Goal: Task Accomplishment & Management: Complete application form

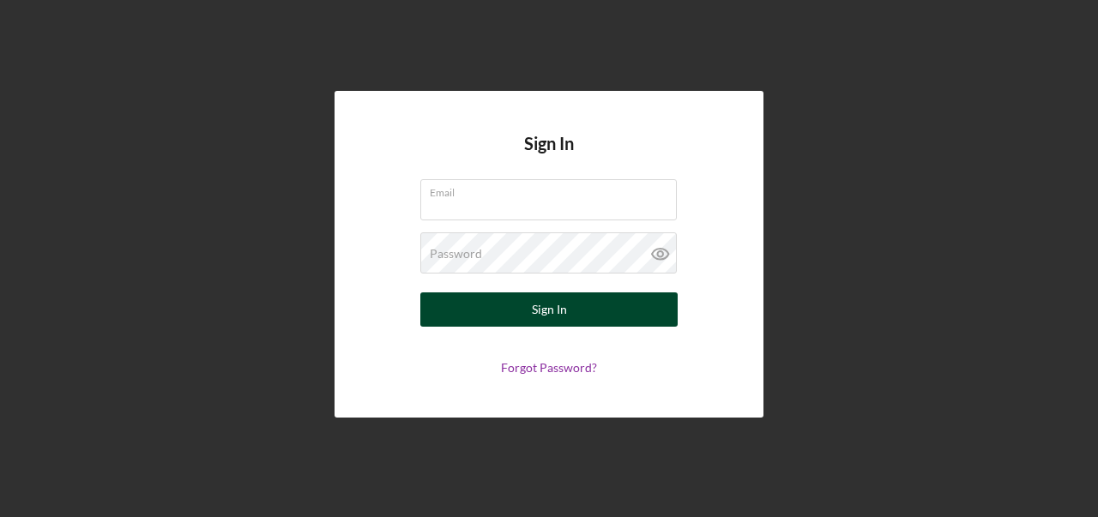
type input "[PERSON_NAME][EMAIL_ADDRESS][DOMAIN_NAME]"
click at [538, 315] on div "Sign In" at bounding box center [549, 309] width 35 height 34
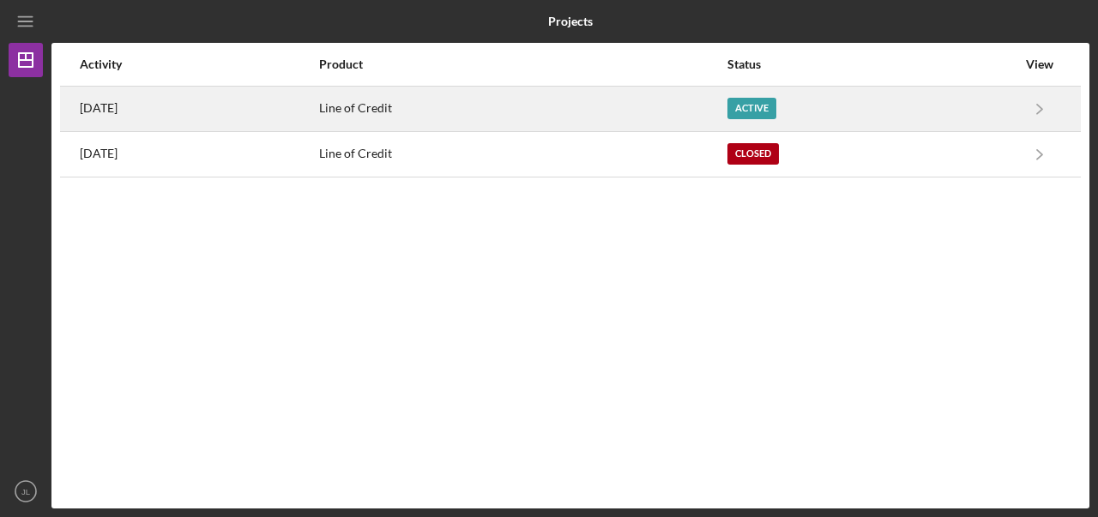
click at [675, 107] on div "Line of Credit" at bounding box center [522, 108] width 406 height 43
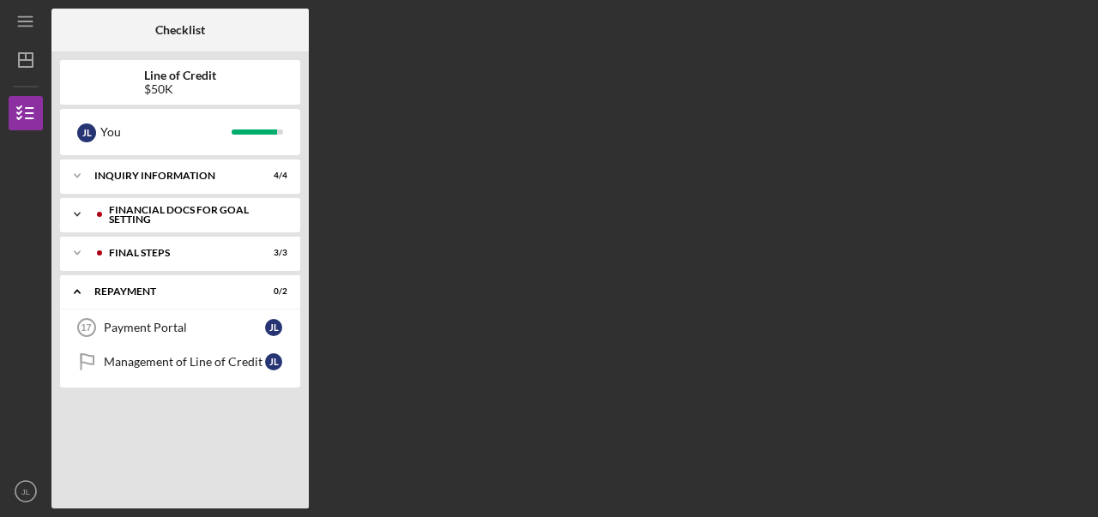
click at [169, 212] on div "Financial Docs for Goal Setting" at bounding box center [194, 215] width 170 height 20
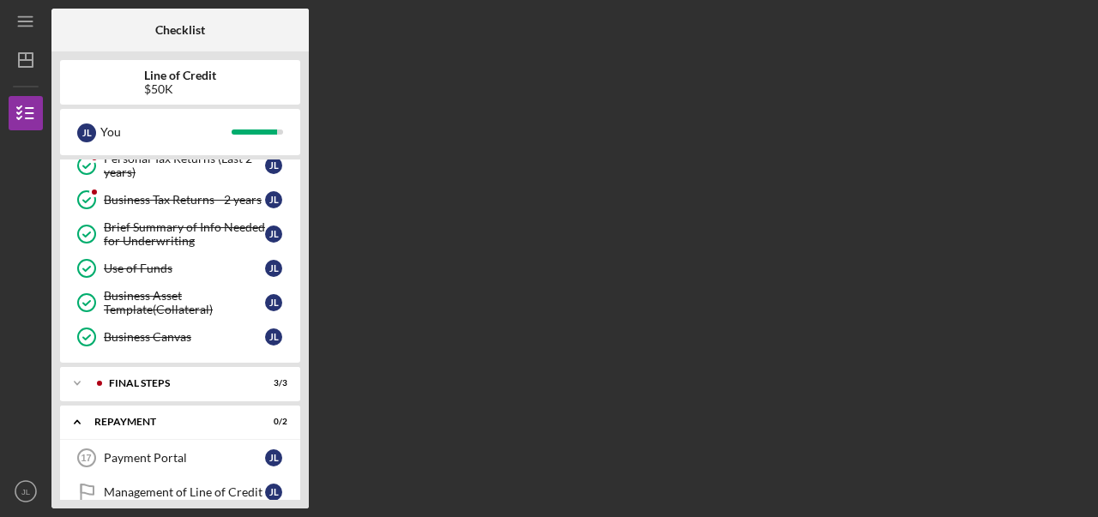
scroll to position [196, 0]
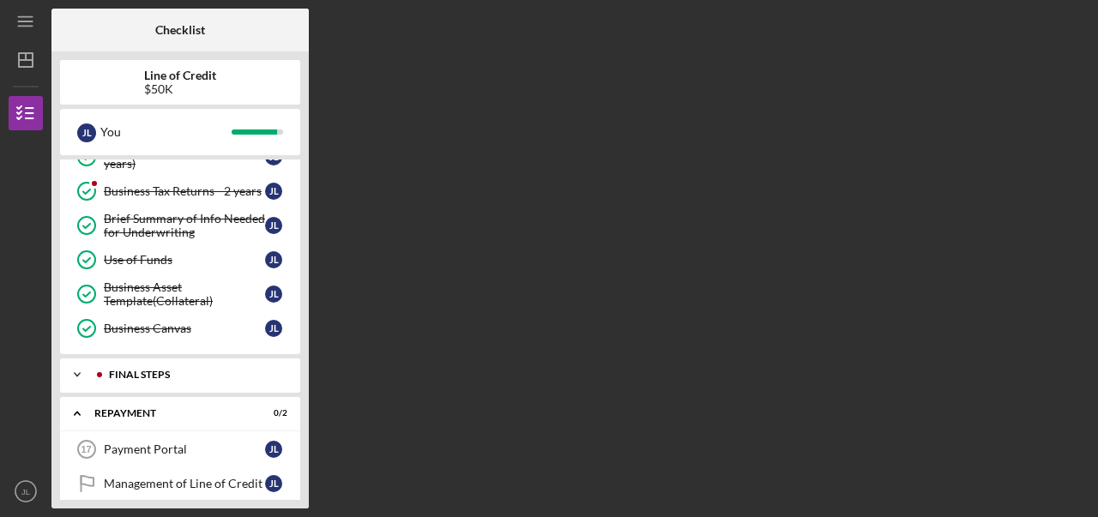
click at [81, 376] on icon "Icon/Expander" at bounding box center [77, 375] width 34 height 34
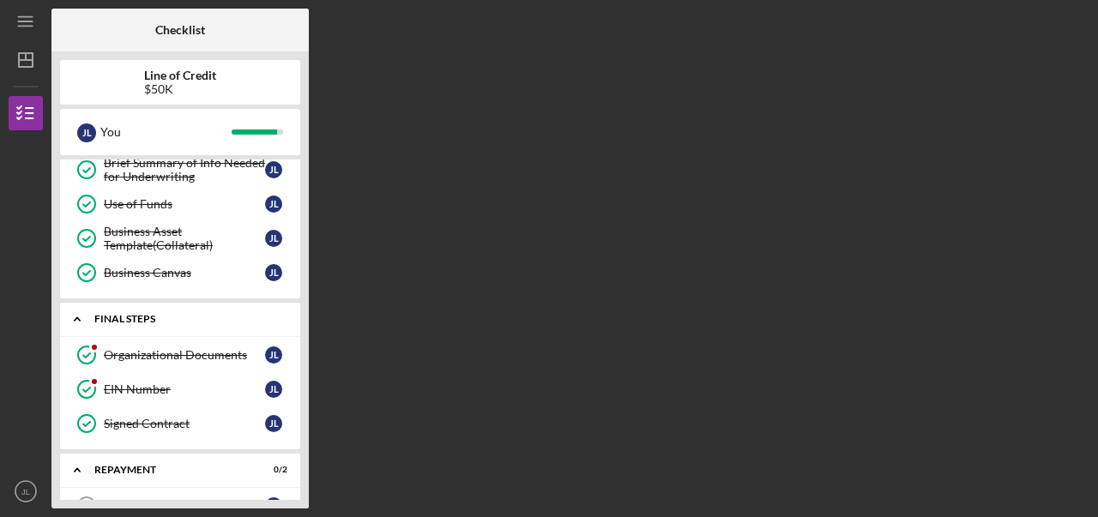
scroll to position [327, 0]
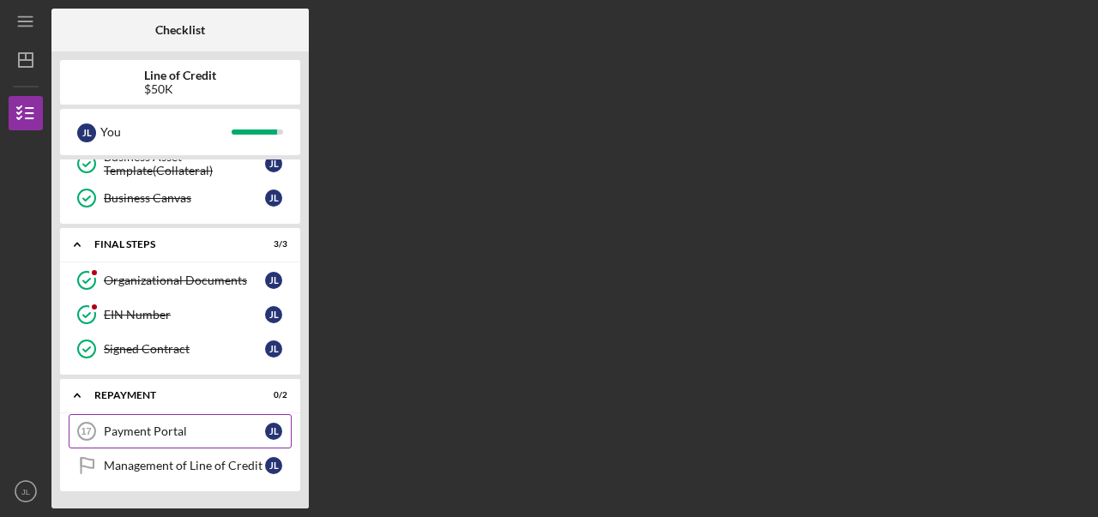
click at [118, 436] on div "Payment Portal" at bounding box center [184, 431] width 161 height 14
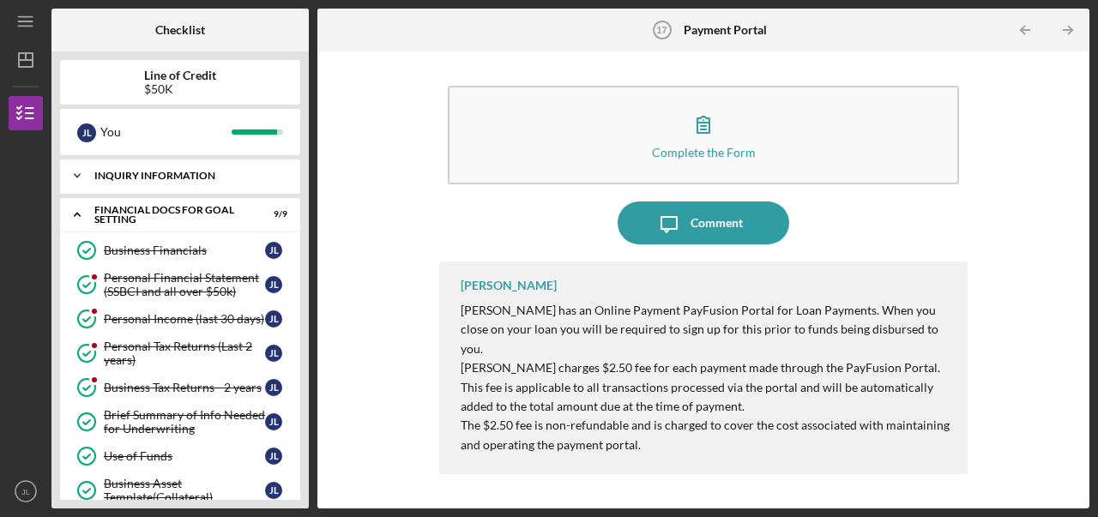
click at [76, 177] on polyline at bounding box center [77, 175] width 5 height 3
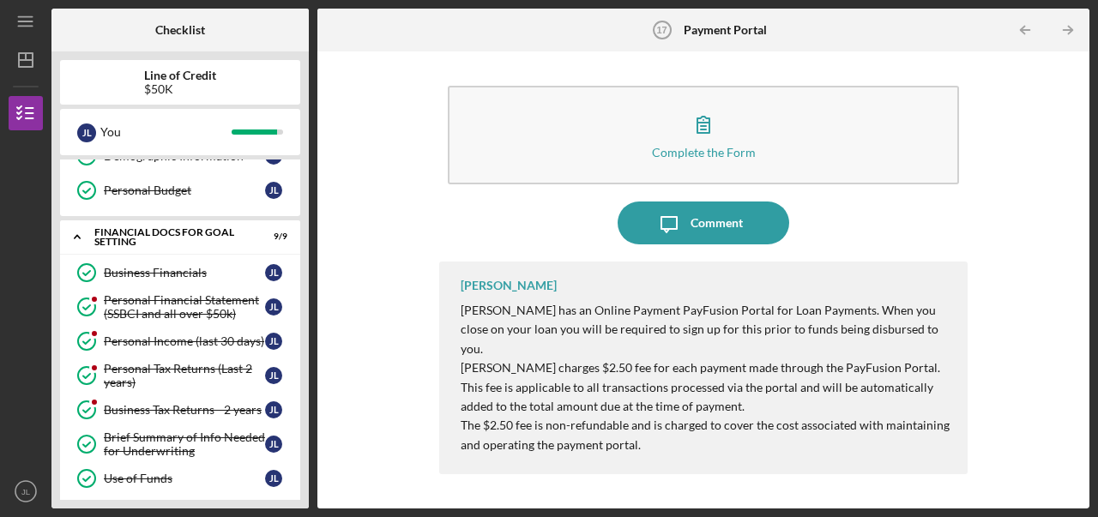
scroll to position [125, 0]
click at [122, 273] on div "Business Financials" at bounding box center [184, 272] width 161 height 14
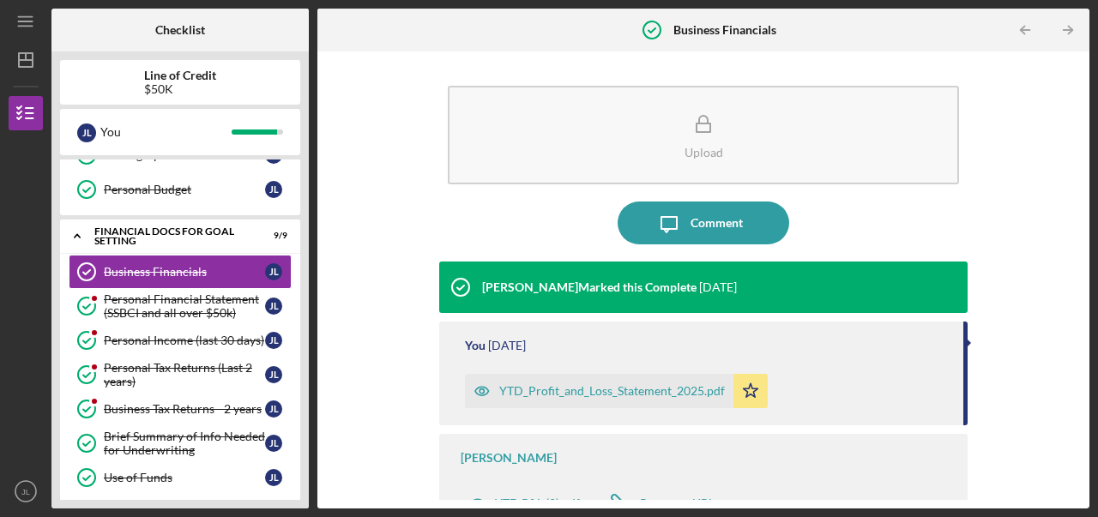
scroll to position [21, 0]
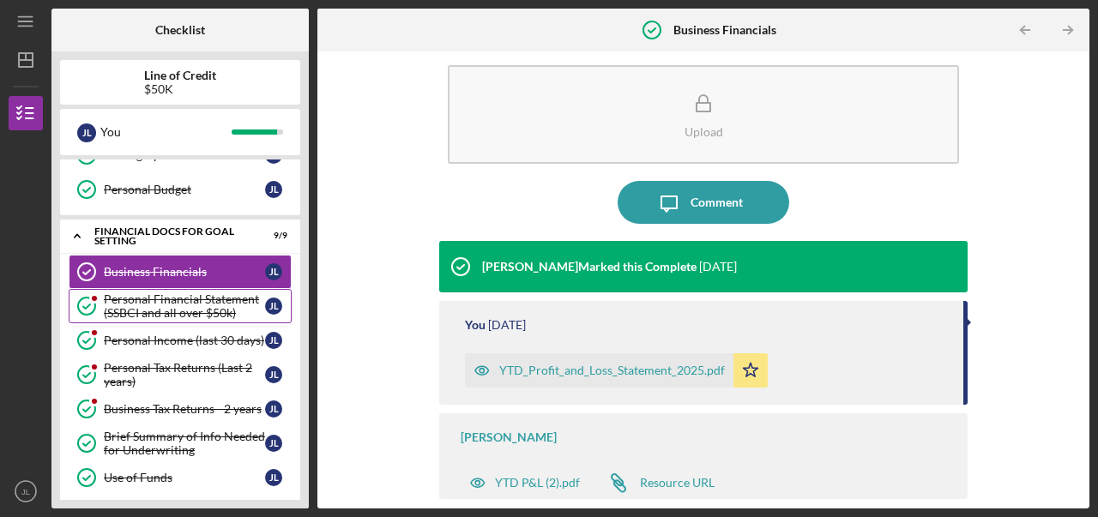
click at [185, 307] on div "Personal Financial Statement (SSBCI and all over $50k)" at bounding box center [184, 305] width 161 height 27
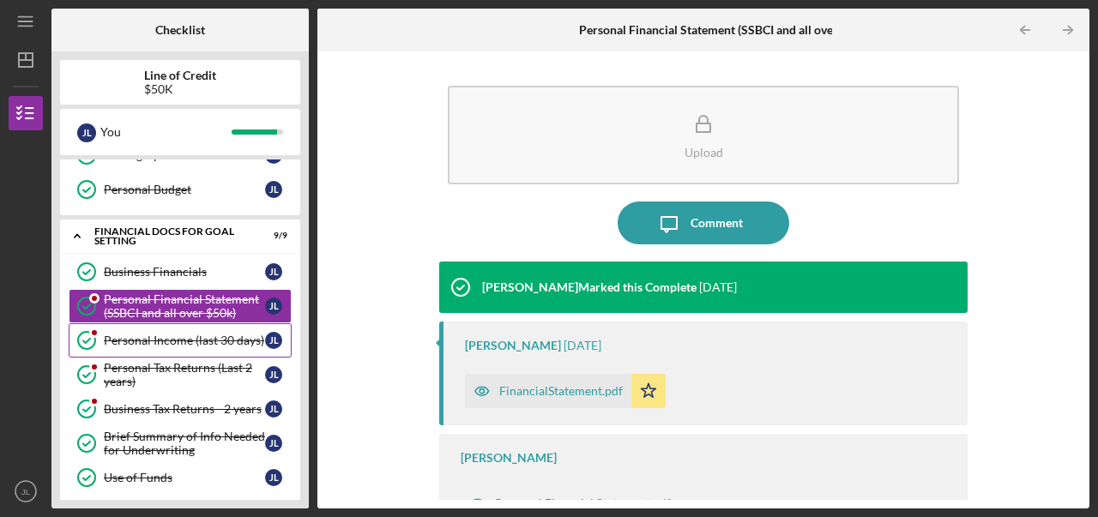
click at [166, 349] on link "Personal Income (last 30 days) Personal Income (last 30 days) [PERSON_NAME]" at bounding box center [180, 340] width 223 height 34
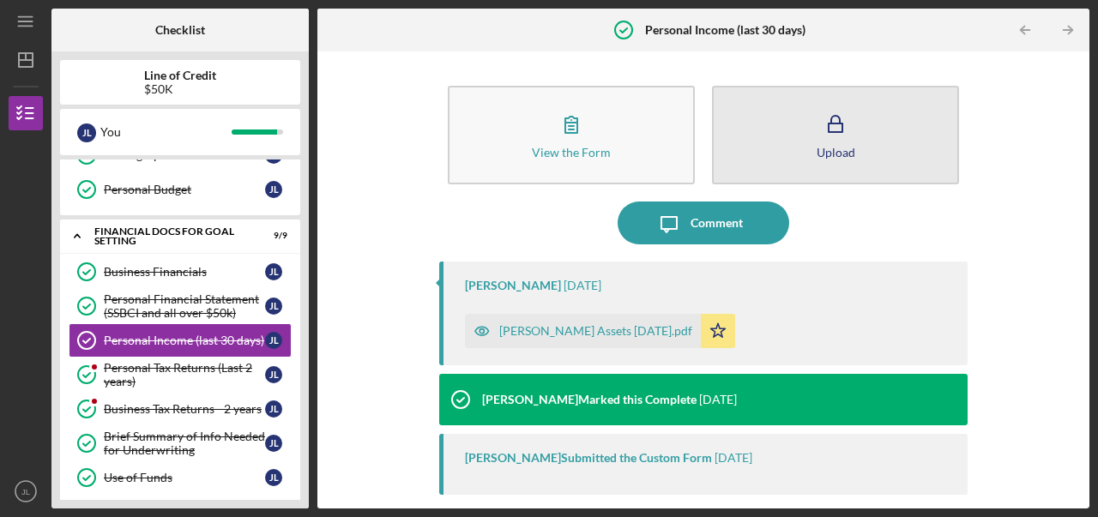
click at [846, 171] on button "Upload" at bounding box center [835, 135] width 247 height 99
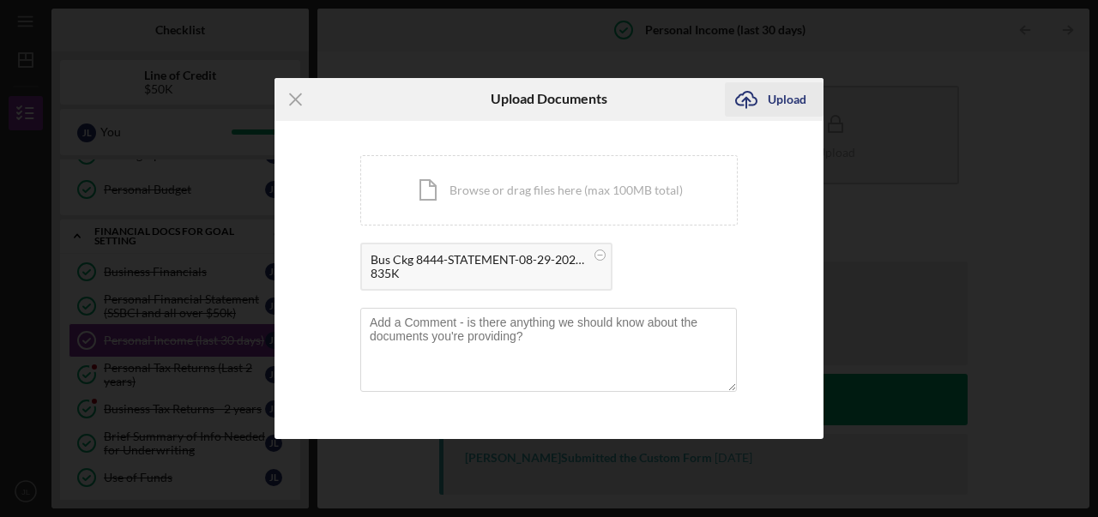
click at [780, 105] on div "Upload" at bounding box center [786, 99] width 39 height 34
